Goal: Task Accomplishment & Management: Use online tool/utility

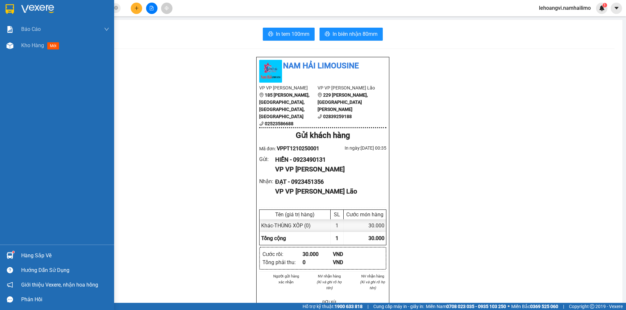
click at [33, 259] on div "Hàng sắp về" at bounding box center [65, 256] width 88 height 10
click at [33, 258] on div "Báo cáo Báo cáo dòng tiền (trạm) Doanh số tạo đơn theo VP gửi (trạm) Kho hàng m…" at bounding box center [57, 155] width 114 height 310
click at [21, 260] on div "Hàng sắp về" at bounding box center [57, 256] width 114 height 15
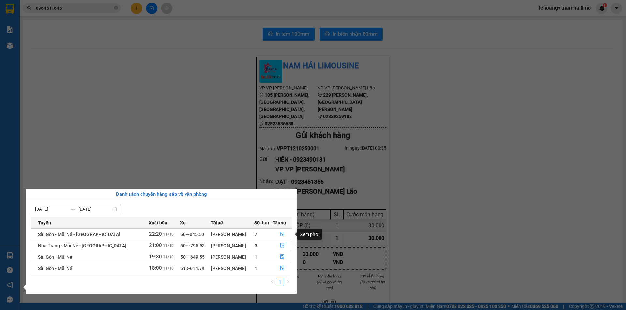
click at [278, 236] on button "button" at bounding box center [282, 234] width 19 height 10
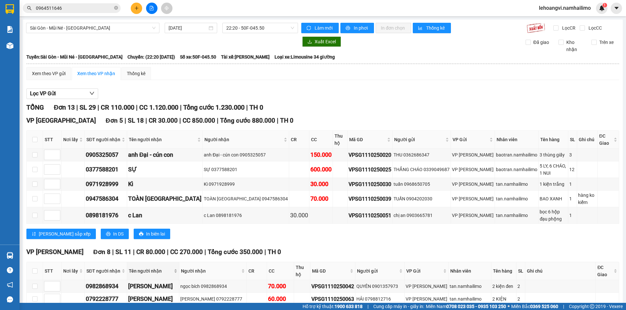
scroll to position [113, 0]
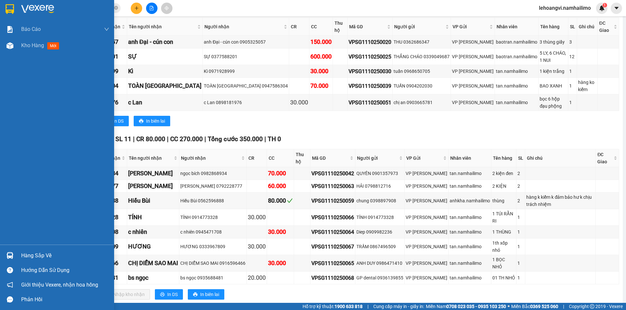
click at [13, 249] on div "Hàng sắp về" at bounding box center [57, 256] width 114 height 15
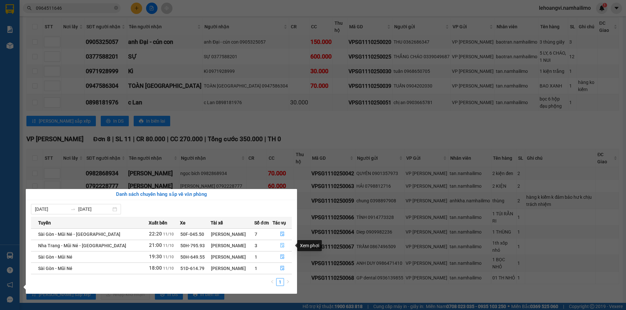
click at [280, 247] on icon "file-done" at bounding box center [282, 246] width 4 height 5
click at [280, 259] on div "30.000" at bounding box center [280, 263] width 25 height 9
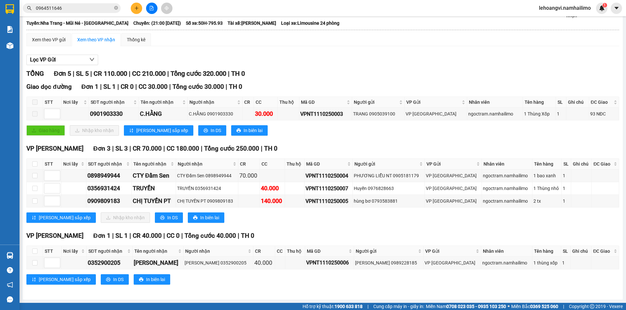
scroll to position [34, 0]
click at [34, 162] on input "checkbox" at bounding box center [34, 164] width 5 height 5
checkbox input "true"
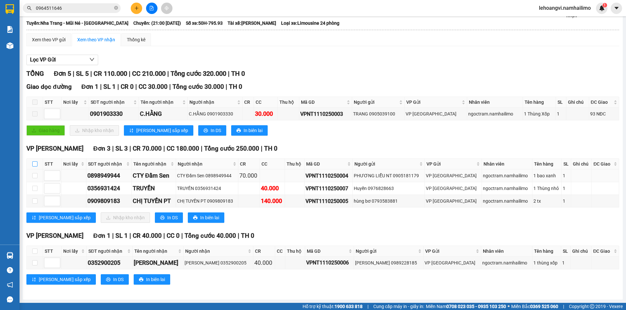
checkbox input "true"
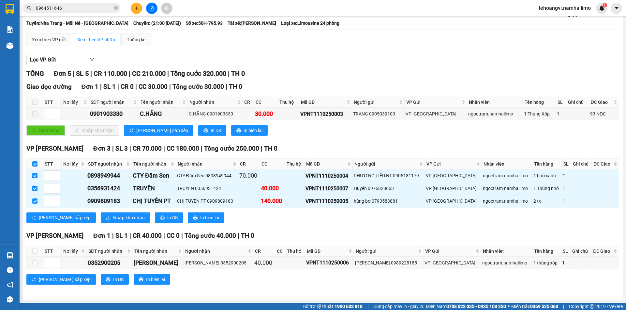
click at [106, 223] on div "VP Phan Thiết Đơn 3 | SL 3 | CR 70.000 | CC 180.000 | Tổng cước 250.000 | TH 0 …" at bounding box center [322, 186] width 592 height 84
click at [113, 215] on span "Nhập kho nhận" at bounding box center [129, 217] width 32 height 7
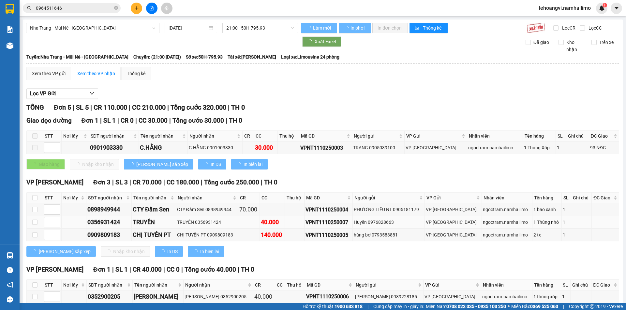
scroll to position [34, 0]
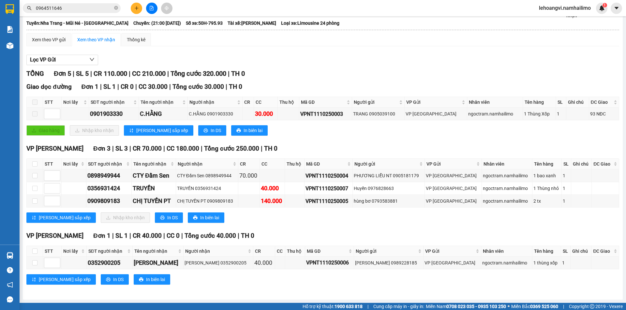
click at [26, 253] on td "Xem theo VP gửi Xem theo VP nhận Thống kê Lọc VP Gửi TỔNG Đơn 5 | SL 5 | CR 11…" at bounding box center [322, 163] width 593 height 261
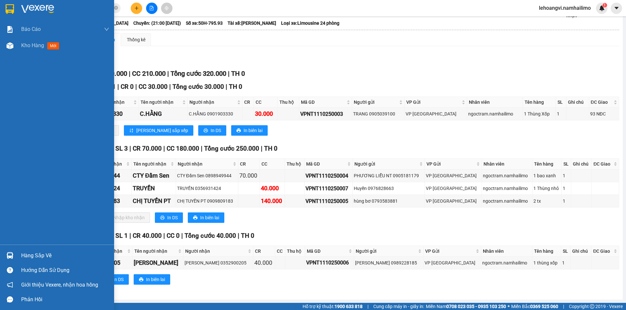
click at [5, 254] on div at bounding box center [9, 255] width 11 height 11
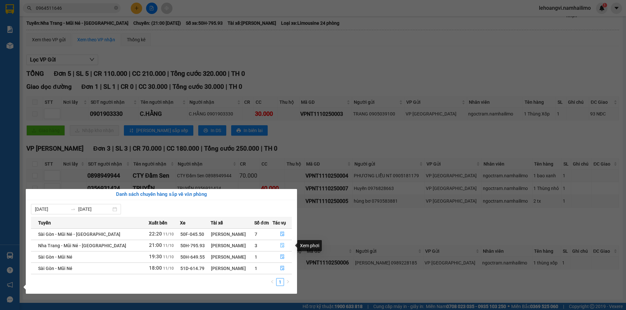
click at [281, 245] on icon "file-done" at bounding box center [282, 246] width 4 height 5
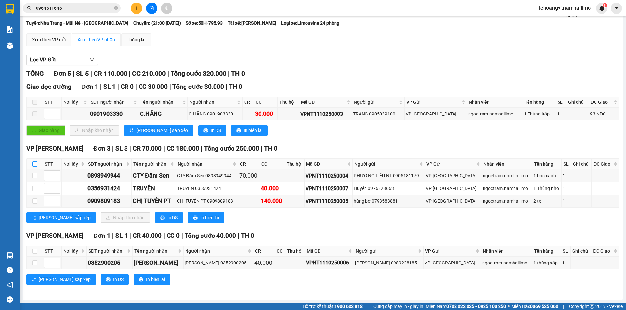
click at [33, 163] on input "checkbox" at bounding box center [34, 164] width 5 height 5
checkbox input "true"
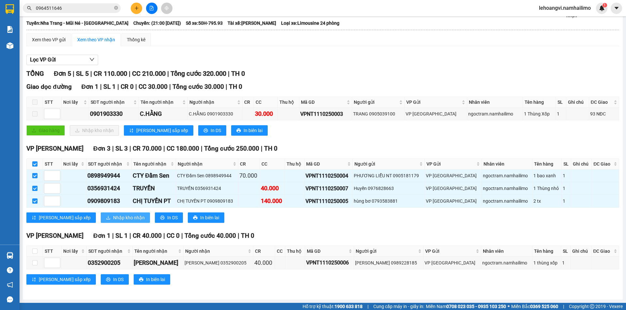
click at [101, 223] on button "Nhập kho nhận" at bounding box center [125, 218] width 49 height 10
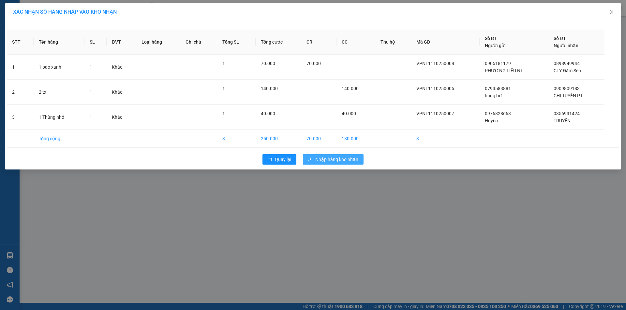
click at [345, 164] on button "Nhập hàng kho nhận" at bounding box center [333, 159] width 61 height 10
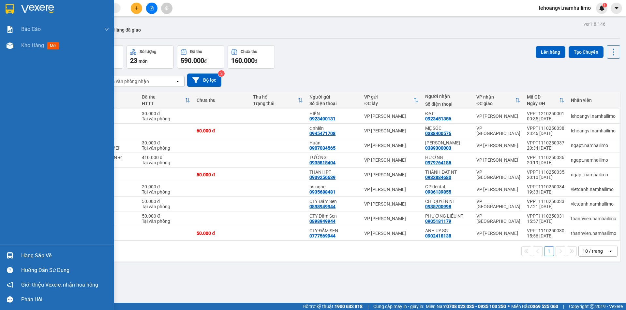
click at [21, 255] on div "Hàng sắp về" at bounding box center [57, 256] width 114 height 15
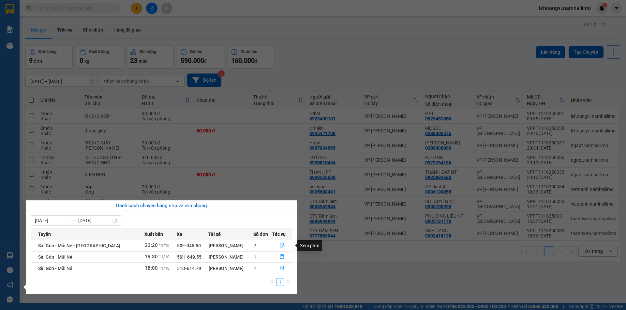
click at [284, 247] on button "button" at bounding box center [281, 246] width 19 height 10
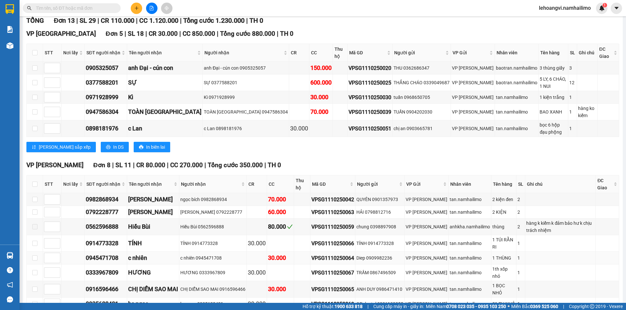
scroll to position [113, 0]
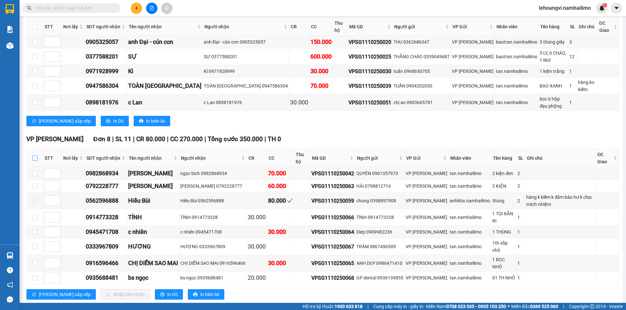
click at [35, 156] on input "checkbox" at bounding box center [34, 158] width 5 height 5
checkbox input "true"
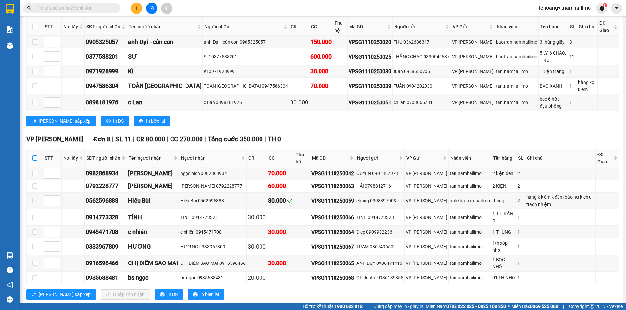
checkbox input "true"
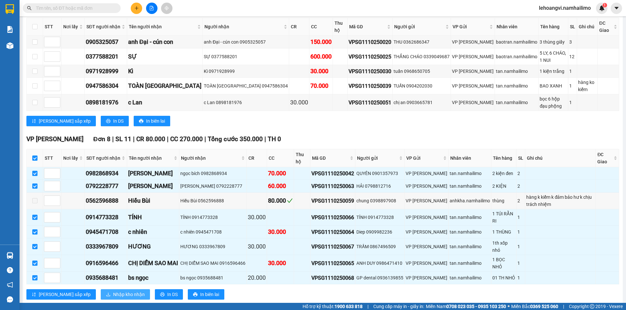
drag, startPoint x: 101, startPoint y: 280, endPoint x: 106, endPoint y: 281, distance: 4.9
click at [113, 291] on span "Nhập kho nhận" at bounding box center [129, 294] width 32 height 7
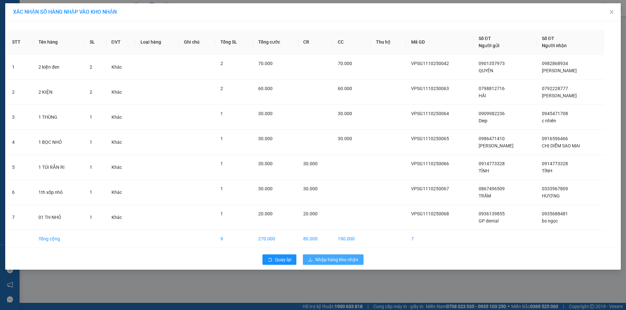
click at [336, 261] on span "Nhập hàng kho nhận" at bounding box center [336, 259] width 43 height 7
